Goal: Find specific page/section: Find specific page/section

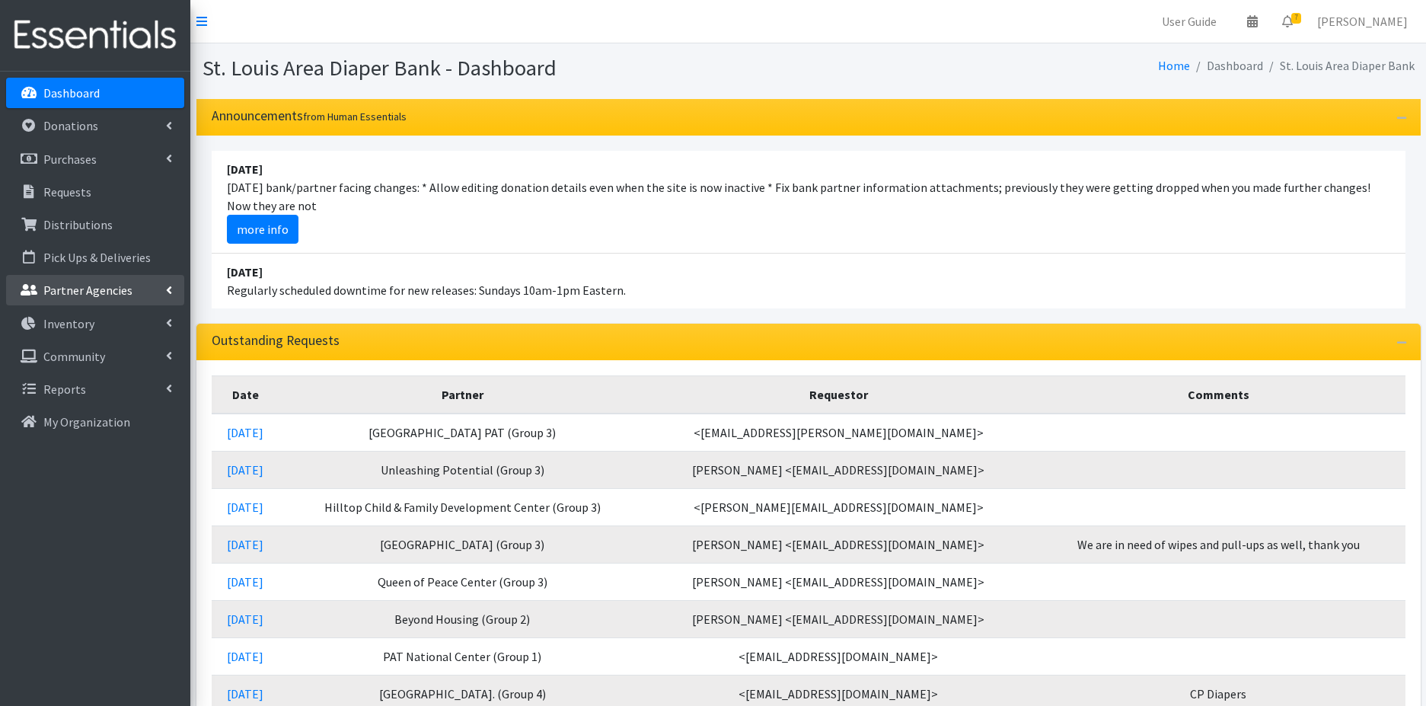
click at [125, 295] on p "Partner Agencies" at bounding box center [87, 289] width 89 height 15
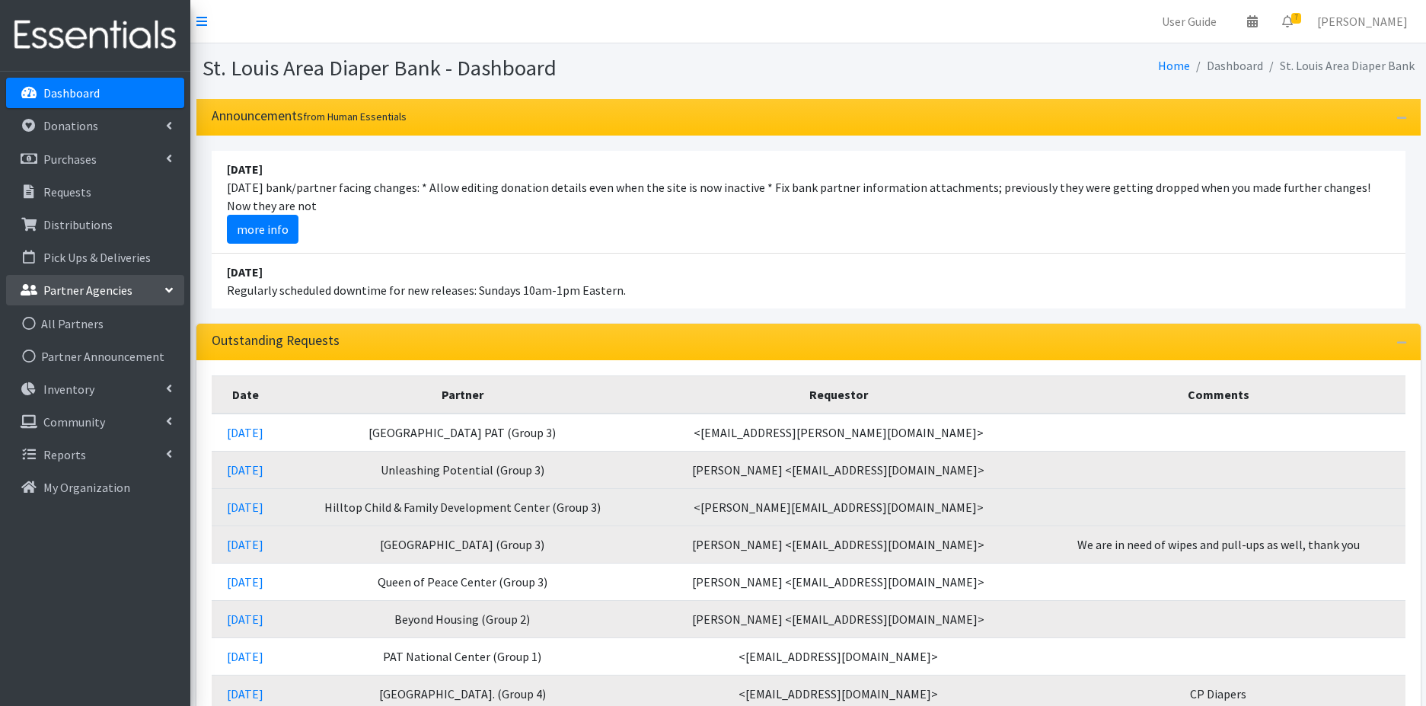
scroll to position [10, 0]
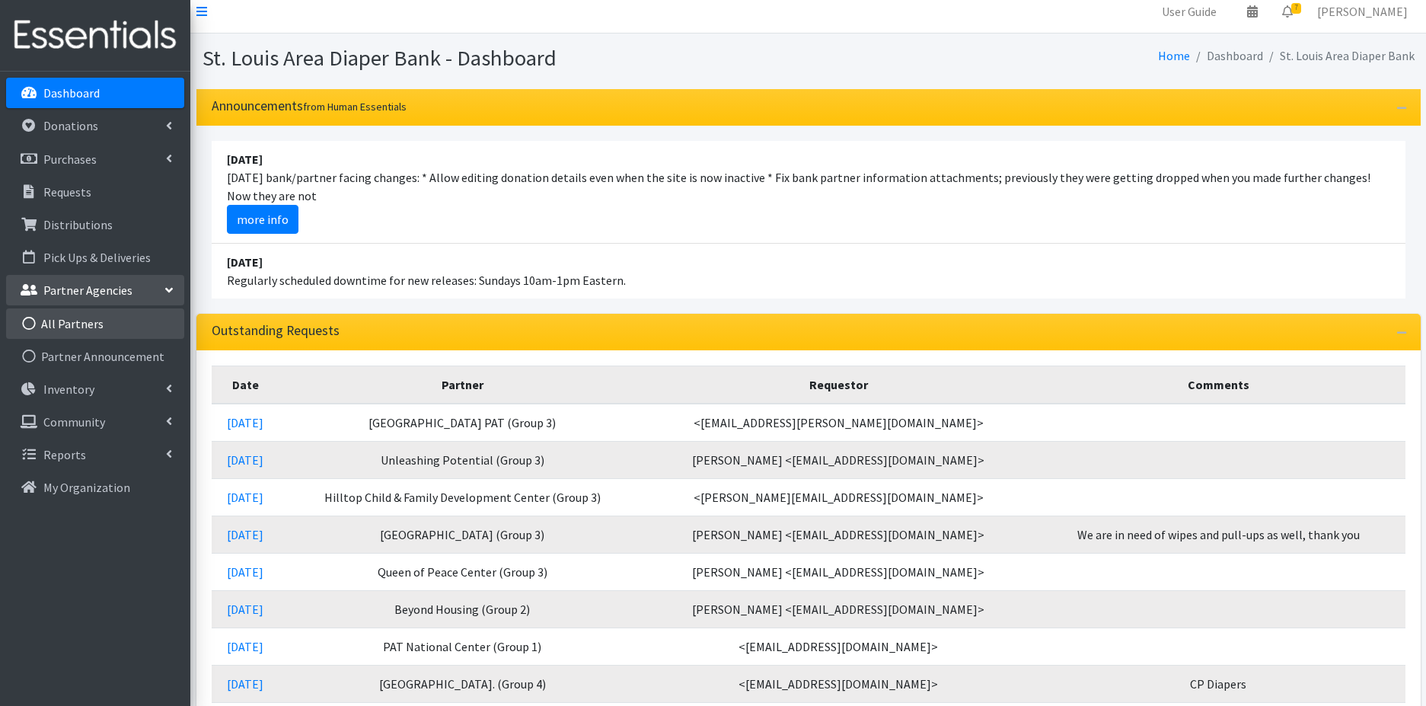
click at [102, 325] on link "All Partners" at bounding box center [95, 323] width 178 height 30
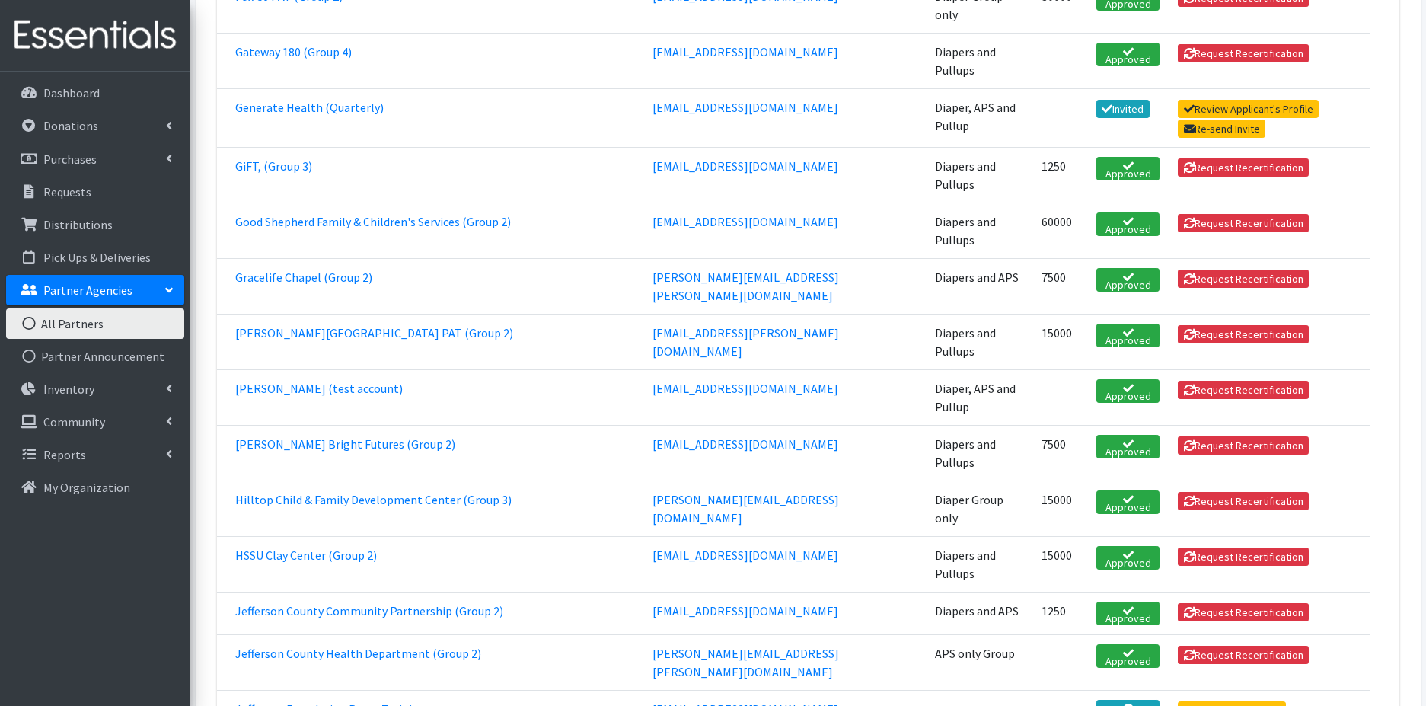
scroll to position [1366, 0]
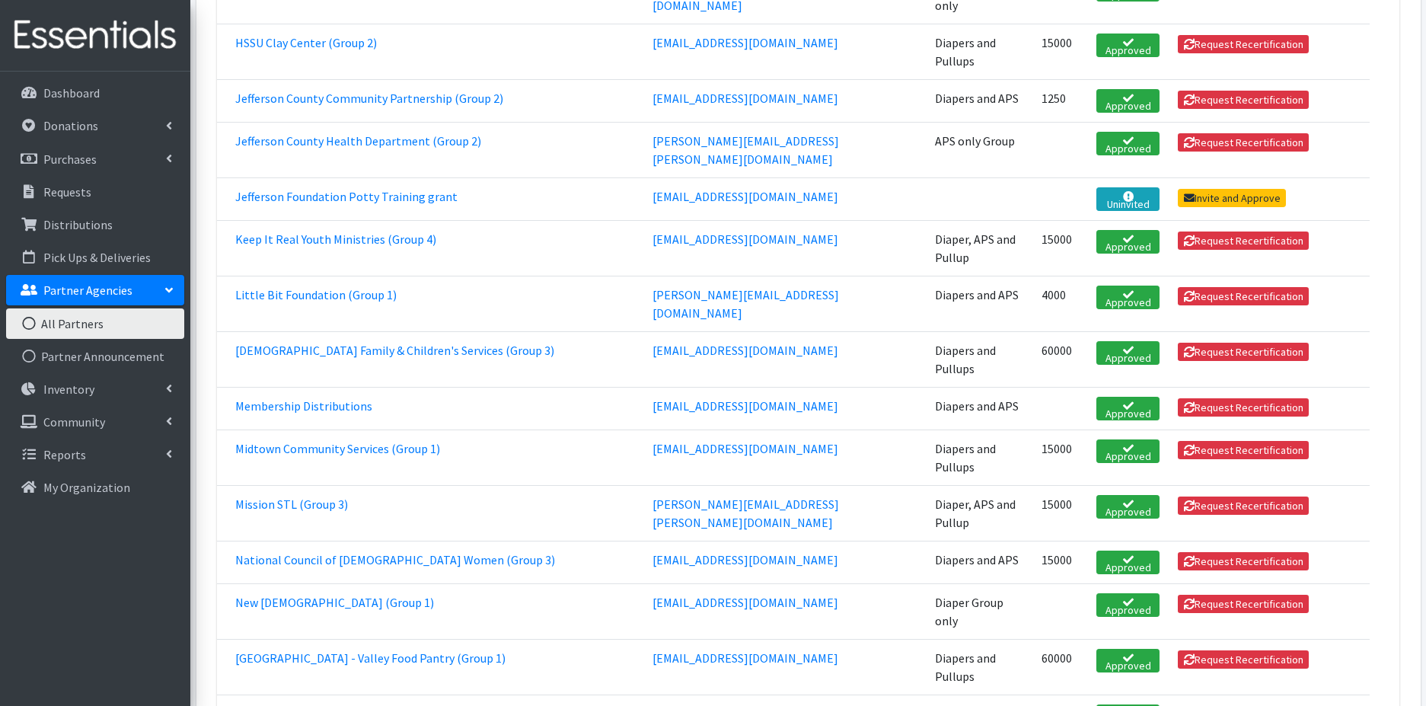
scroll to position [1645, 0]
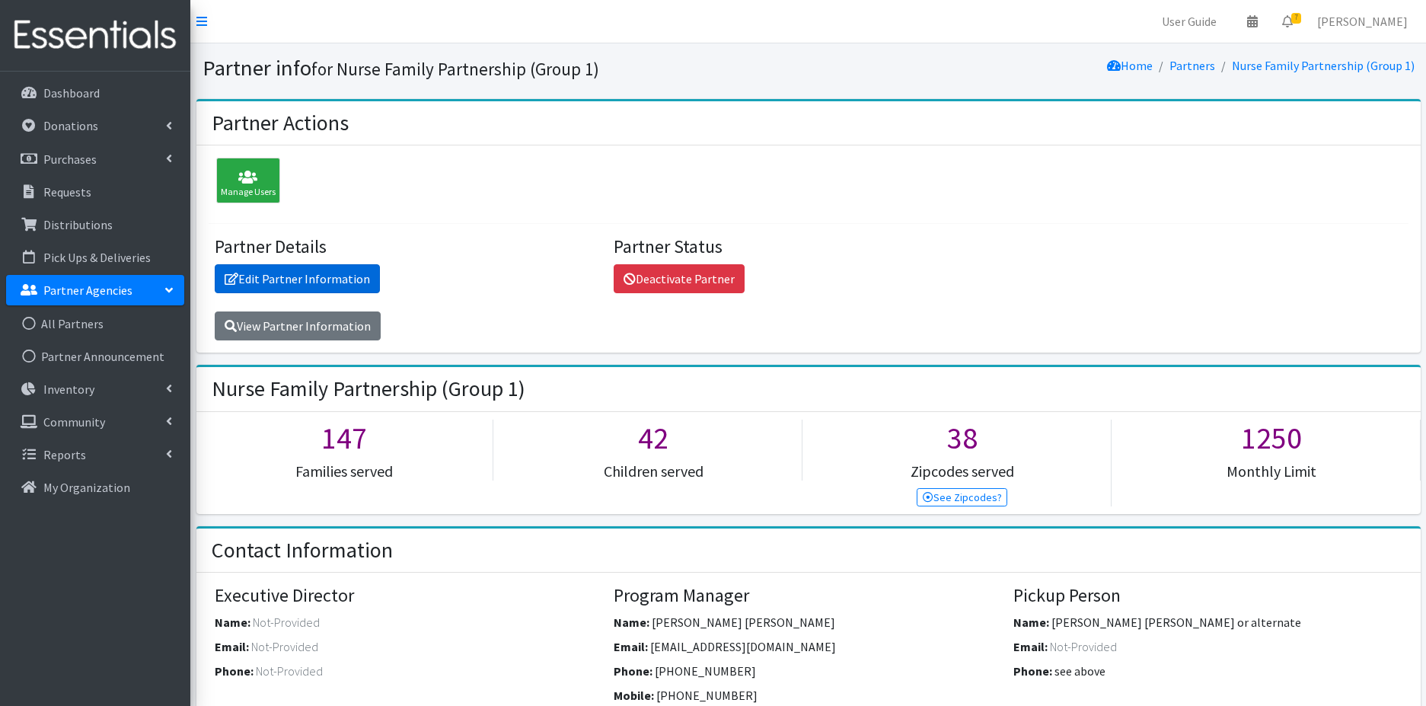
click at [332, 278] on link "Edit Partner Information" at bounding box center [297, 278] width 165 height 29
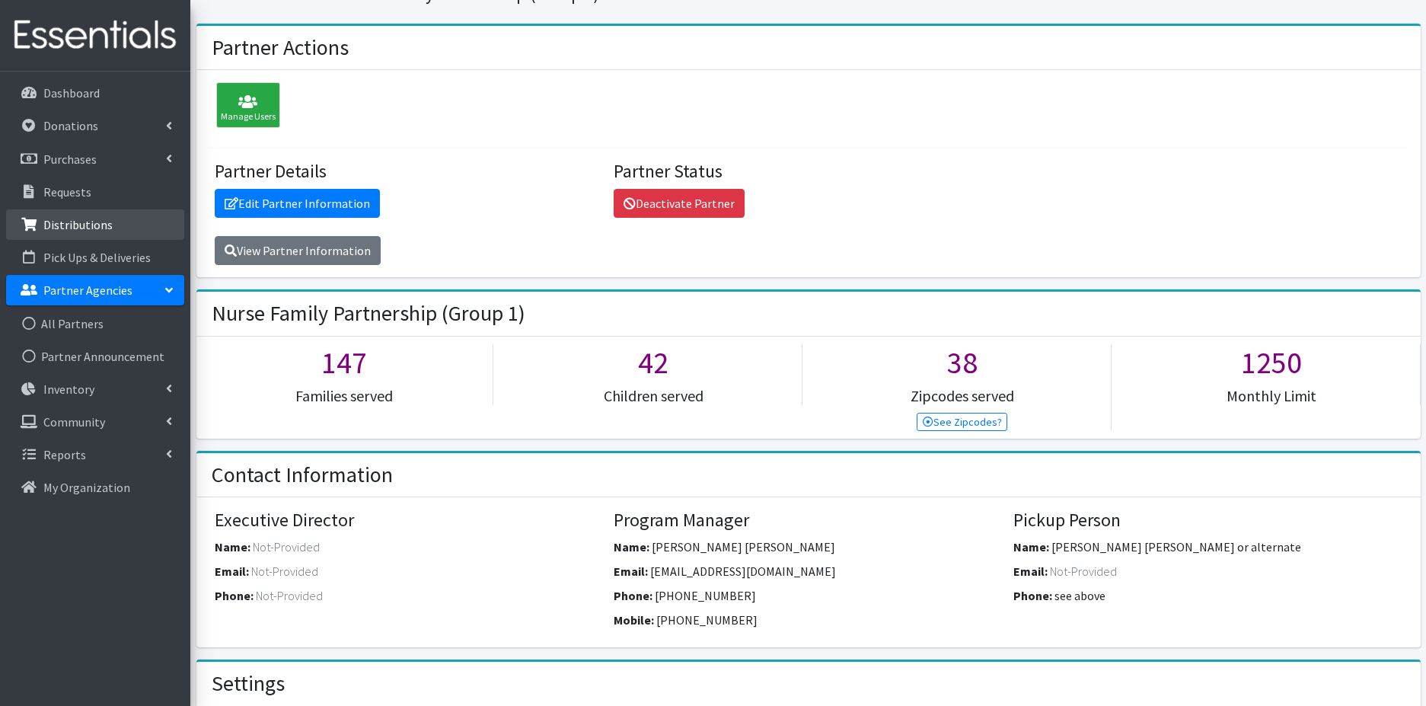
scroll to position [24, 0]
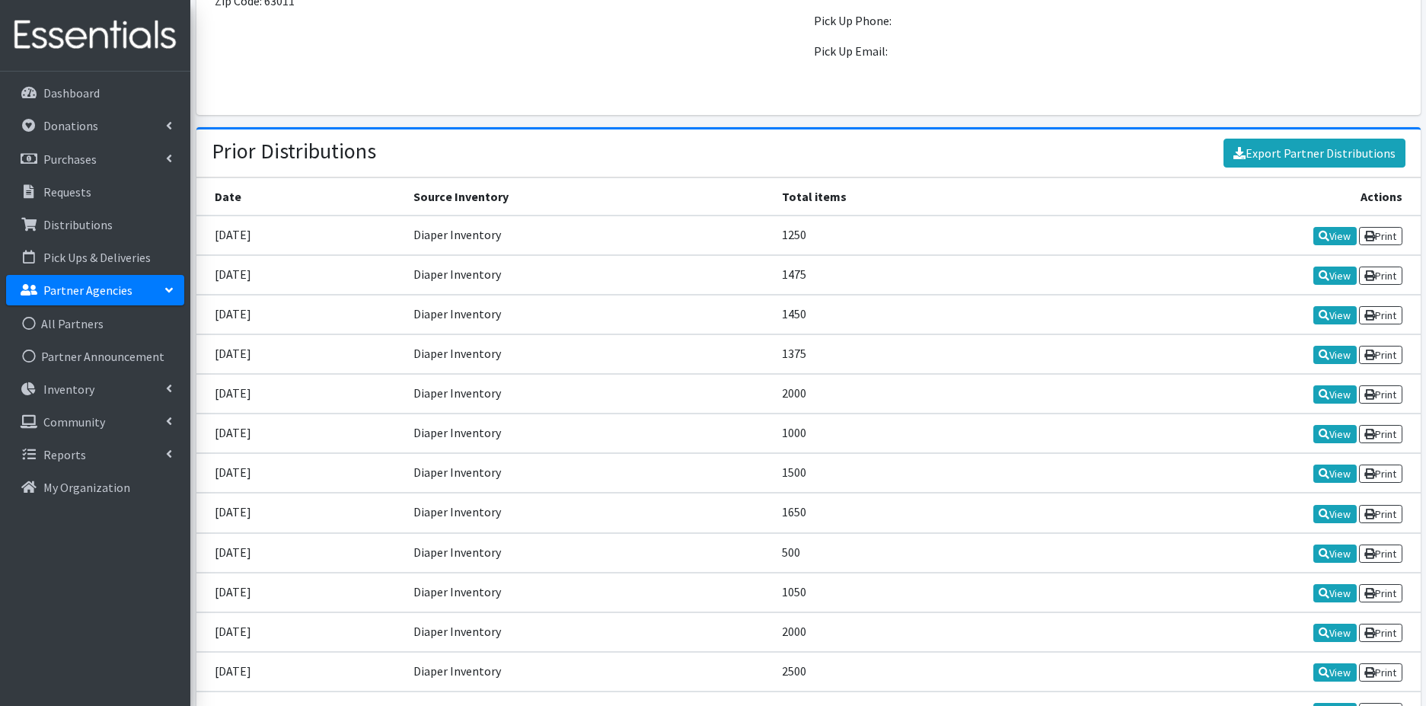
scroll to position [1577, 0]
